Goal: Transaction & Acquisition: Obtain resource

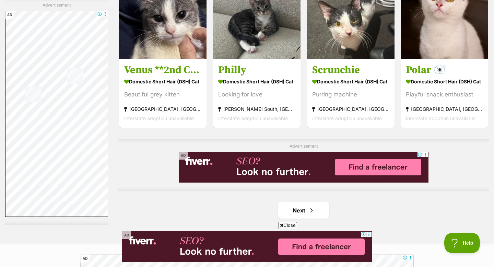
scroll to position [1044, 0]
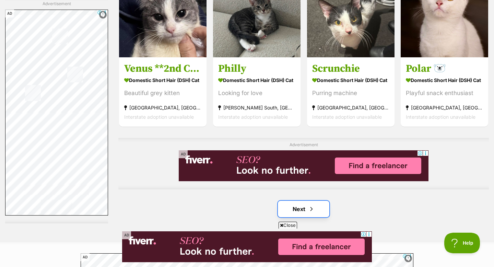
click at [312, 211] on span "Next page" at bounding box center [311, 209] width 7 height 8
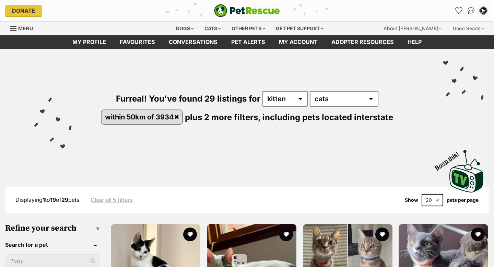
scroll to position [1090, 0]
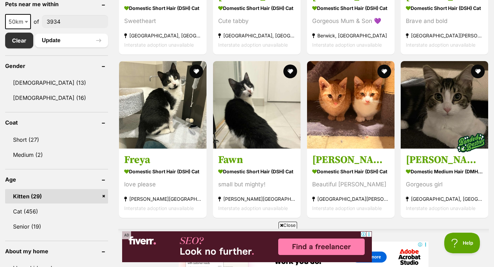
scroll to position [366, 0]
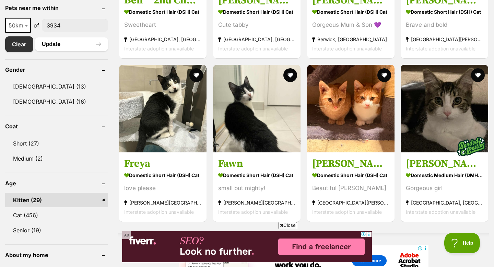
click at [101, 200] on link "Kitten (29)" at bounding box center [56, 200] width 103 height 14
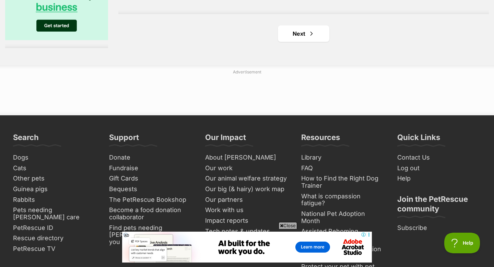
scroll to position [1218, 0]
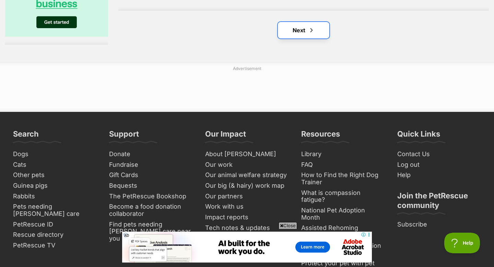
click at [317, 35] on link "Next" at bounding box center [303, 30] width 51 height 16
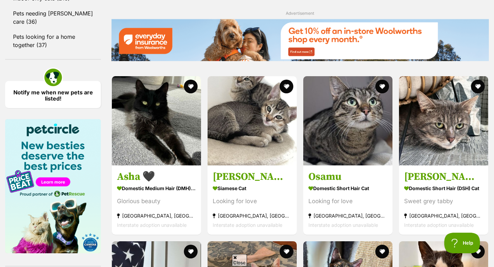
scroll to position [795, 0]
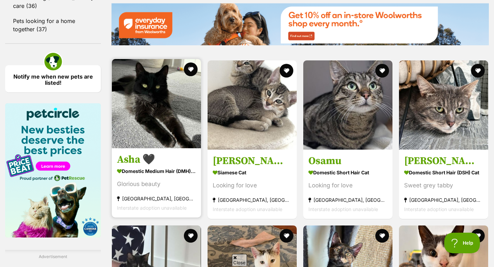
click at [129, 106] on img at bounding box center [156, 103] width 89 height 89
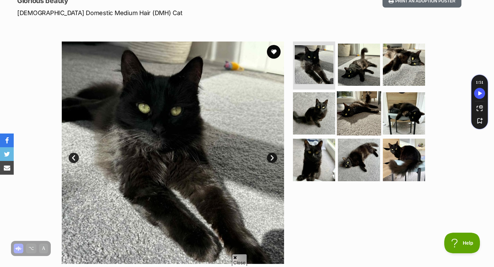
scroll to position [102, 0]
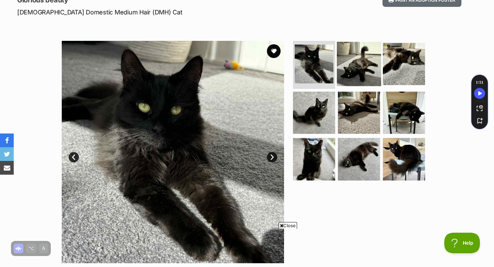
click at [366, 71] on img at bounding box center [359, 64] width 44 height 44
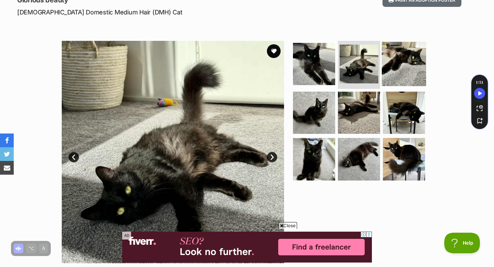
scroll to position [0, 0]
click at [393, 69] on img at bounding box center [403, 64] width 44 height 44
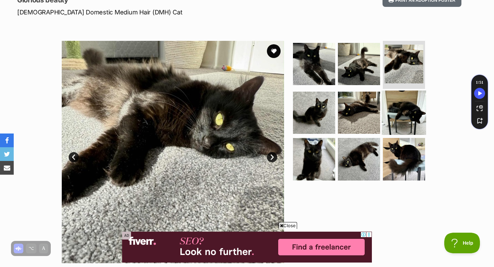
click at [403, 103] on img at bounding box center [403, 112] width 44 height 44
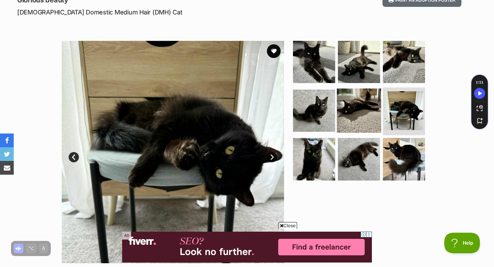
click at [365, 108] on img at bounding box center [359, 110] width 44 height 44
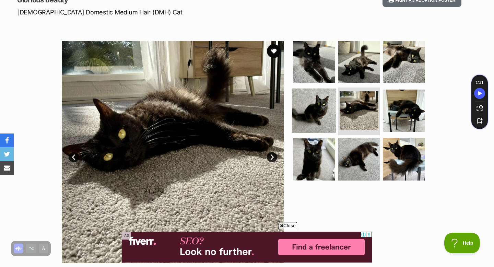
click at [320, 116] on img at bounding box center [314, 110] width 44 height 44
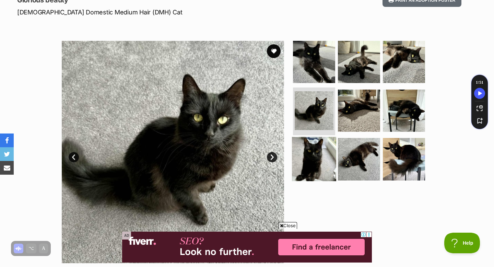
click at [317, 169] on img at bounding box center [314, 159] width 44 height 44
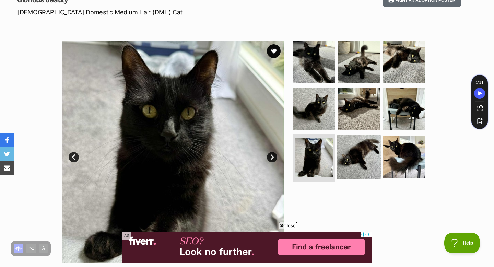
click at [343, 169] on img at bounding box center [359, 157] width 44 height 44
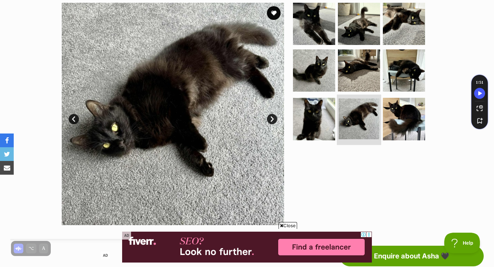
scroll to position [127, 0]
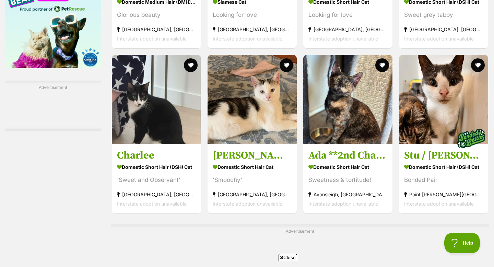
scroll to position [1033, 0]
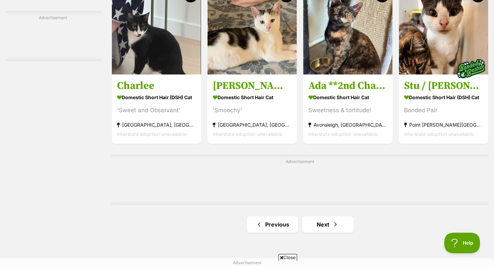
click at [334, 220] on link "Next" at bounding box center [327, 224] width 51 height 16
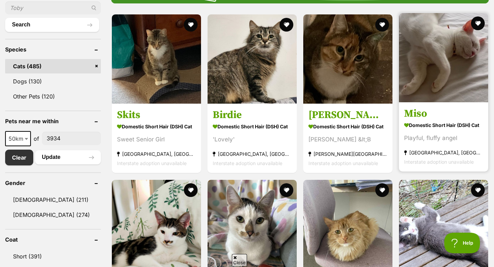
click at [439, 65] on img at bounding box center [443, 57] width 89 height 89
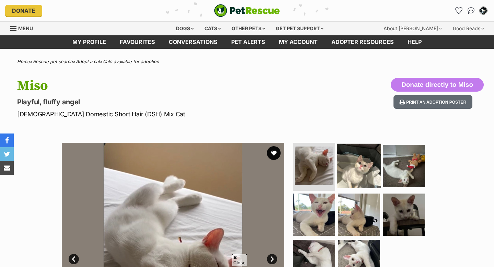
click at [363, 144] on img at bounding box center [359, 166] width 44 height 44
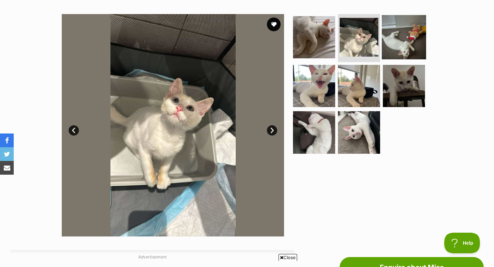
click at [390, 48] on img at bounding box center [403, 37] width 44 height 44
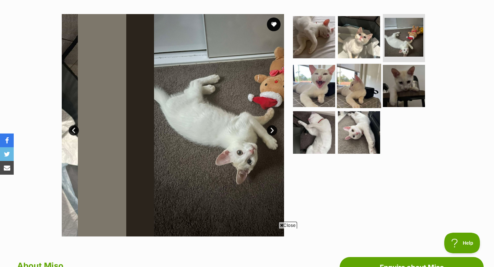
click at [349, 83] on img at bounding box center [359, 85] width 44 height 44
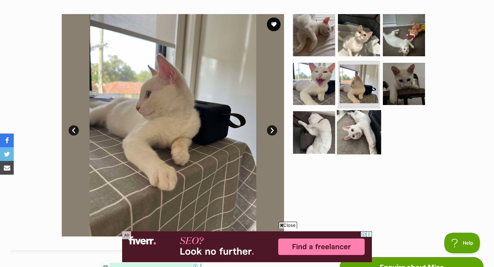
click at [356, 134] on img at bounding box center [359, 132] width 44 height 44
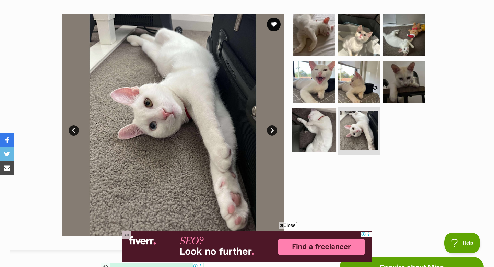
click at [319, 135] on img at bounding box center [314, 130] width 44 height 44
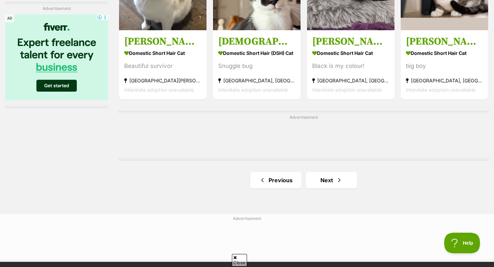
scroll to position [1137, 0]
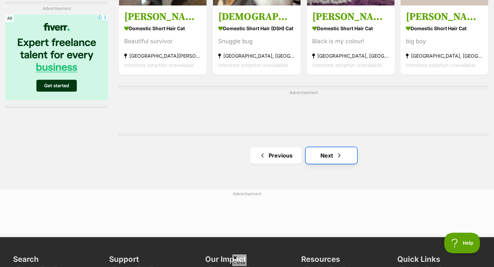
click at [340, 150] on link "Next" at bounding box center [330, 155] width 51 height 16
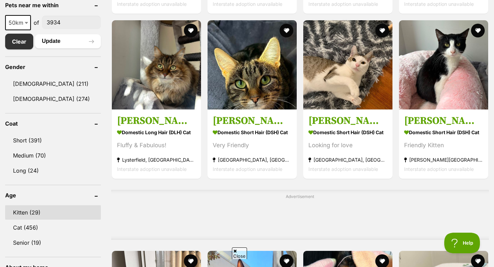
scroll to position [368, 0]
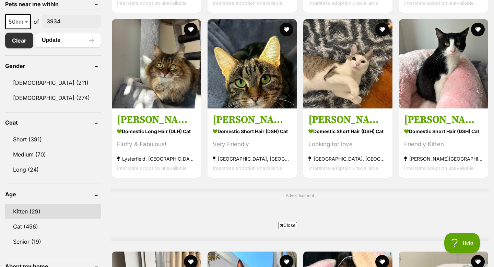
click at [39, 214] on link "Kitten (29)" at bounding box center [53, 211] width 96 height 14
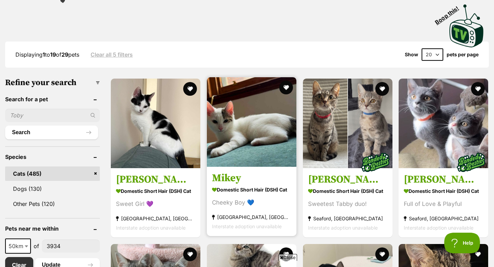
scroll to position [148, 0]
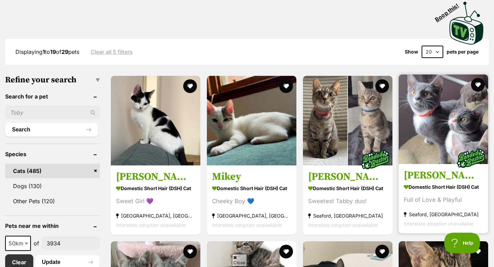
click at [423, 139] on img at bounding box center [442, 118] width 89 height 89
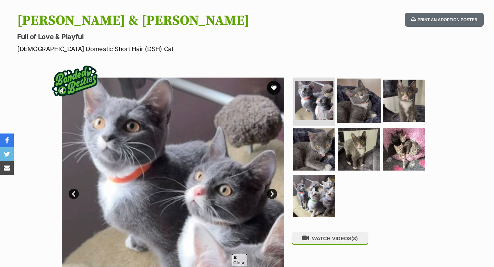
scroll to position [65, 0]
click at [353, 112] on img at bounding box center [359, 100] width 44 height 44
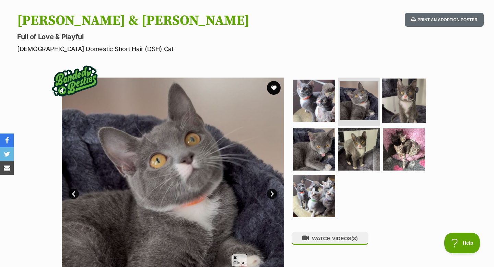
scroll to position [78, 0]
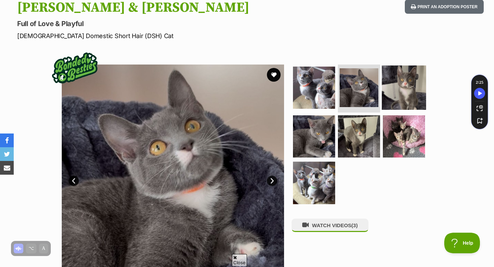
click at [388, 87] on img at bounding box center [403, 87] width 44 height 44
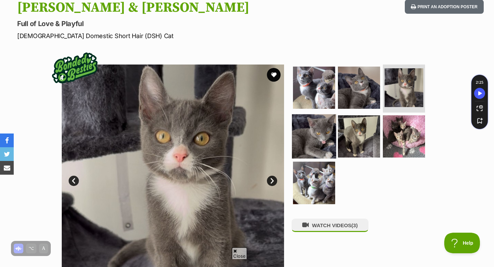
scroll to position [0, 0]
click at [305, 144] on img at bounding box center [314, 136] width 44 height 44
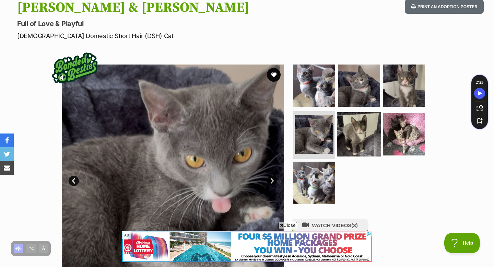
click at [370, 131] on img at bounding box center [359, 134] width 44 height 44
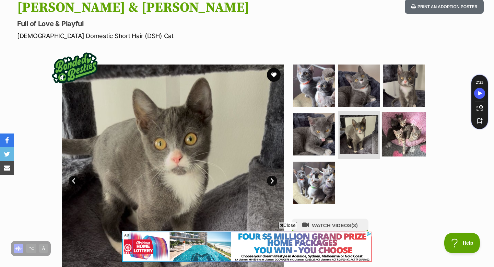
click at [416, 147] on img at bounding box center [403, 134] width 44 height 44
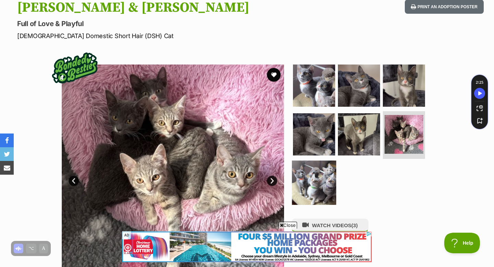
click at [315, 169] on img at bounding box center [314, 182] width 44 height 44
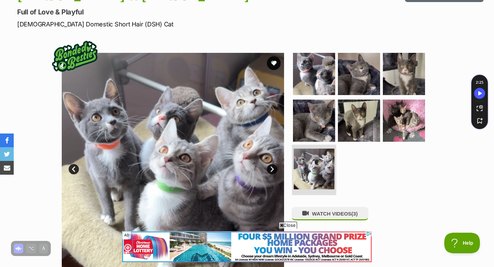
scroll to position [91, 0]
